Goal: Navigation & Orientation: Find specific page/section

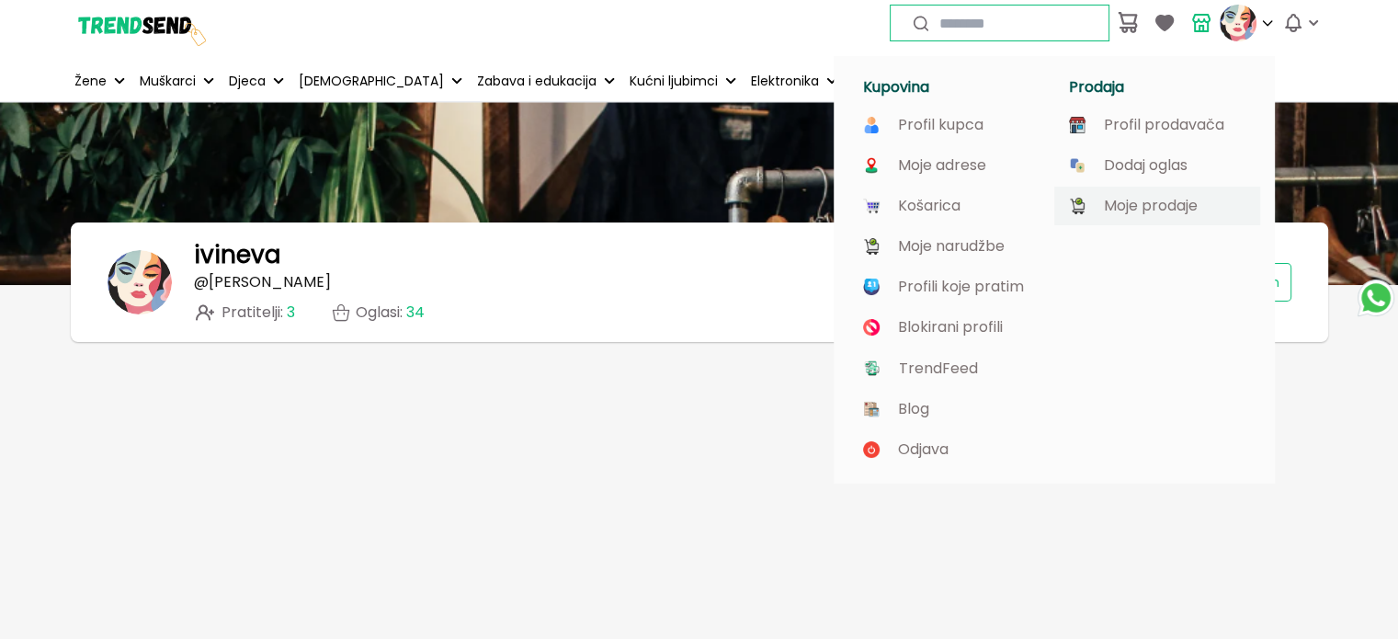
click at [1171, 209] on p "Moje prodaje" at bounding box center [1151, 206] width 94 height 17
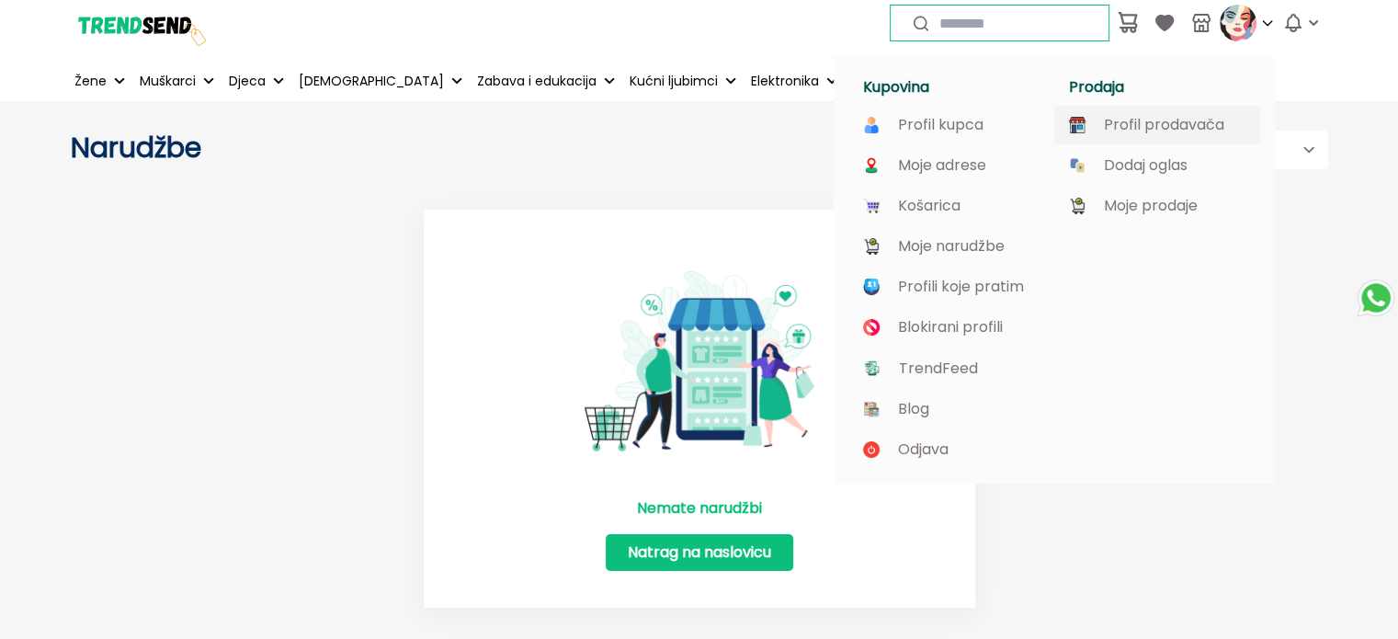
click at [1156, 129] on p "Profil prodavača" at bounding box center [1164, 125] width 120 height 17
